Goal: Task Accomplishment & Management: Manage account settings

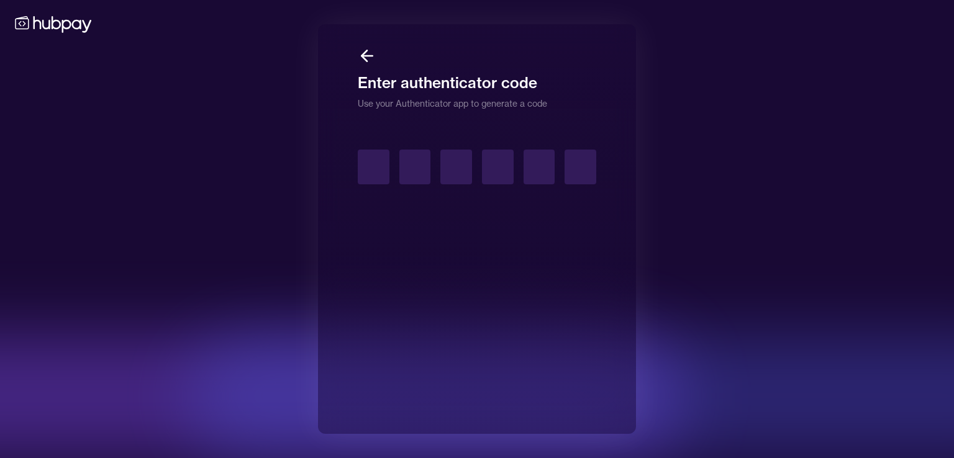
type input "*"
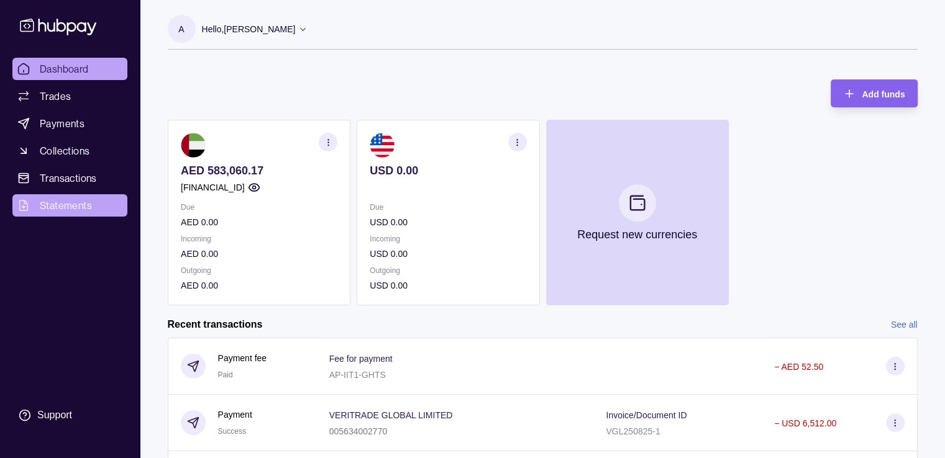
click at [80, 202] on span "Statements" at bounding box center [66, 205] width 52 height 15
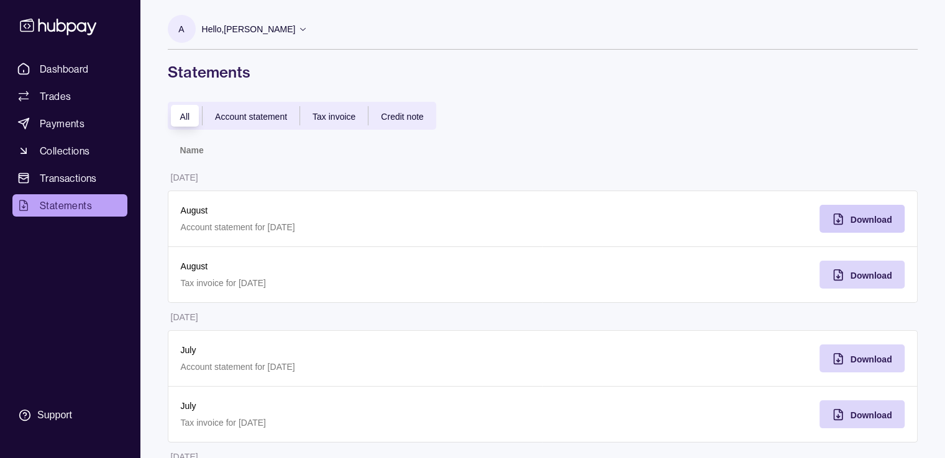
click at [841, 222] on icon "button" at bounding box center [837, 219] width 8 height 11
click at [860, 274] on span "Download" at bounding box center [871, 276] width 42 height 10
